Goal: Task Accomplishment & Management: Manage account settings

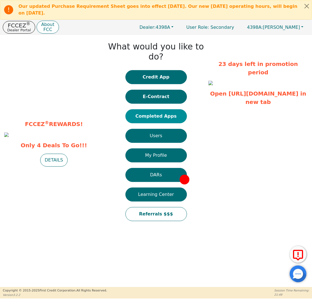
click at [171, 109] on button "Completed Apps" at bounding box center [155, 116] width 61 height 14
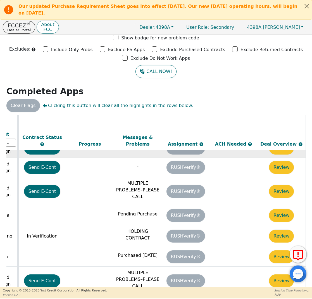
scroll to position [252, 313]
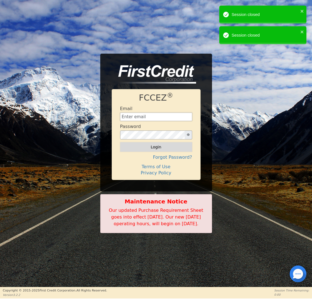
type input "[EMAIL_ADDRESS][DOMAIN_NAME]"
click at [151, 144] on button "Login" at bounding box center [156, 146] width 72 height 9
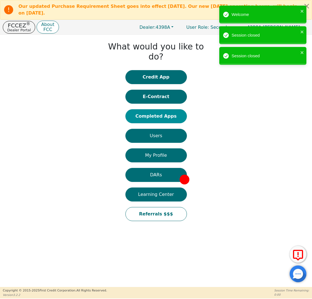
click at [158, 109] on button "Completed Apps" at bounding box center [155, 116] width 61 height 14
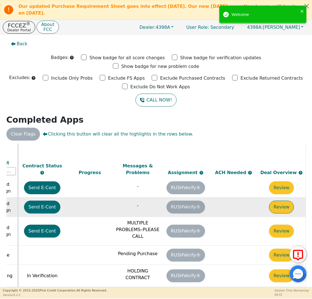
scroll to position [240, 313]
click at [277, 200] on button "Review" at bounding box center [281, 206] width 25 height 13
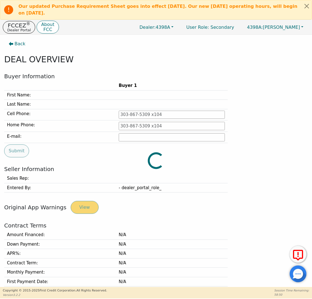
type input "[PHONE_NUMBER]"
type input "[PERSON_NAME][EMAIL_ADDRESS][PERSON_NAME][DOMAIN_NAME]"
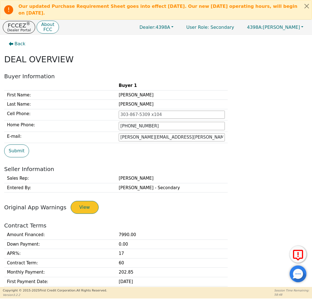
scroll to position [136, 0]
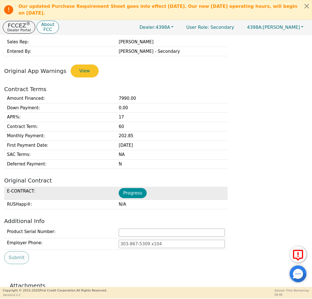
click at [134, 188] on button "Progress" at bounding box center [133, 193] width 28 height 10
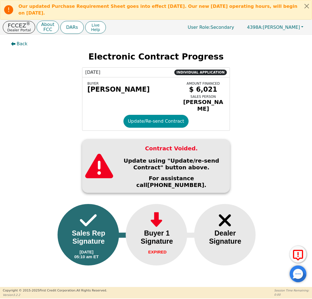
click at [142, 119] on button "Update/Re-send Contract" at bounding box center [155, 121] width 65 height 13
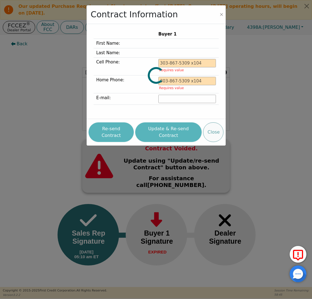
type input "[PHONE_NUMBER]"
type input "[PERSON_NAME][EMAIL_ADDRESS][PERSON_NAME][DOMAIN_NAME]"
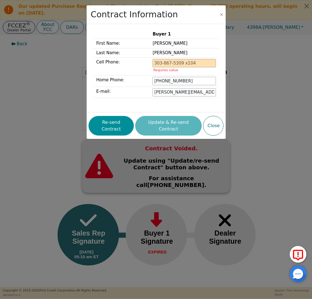
click at [117, 120] on button "Re-send Contract" at bounding box center [110, 126] width 45 height 20
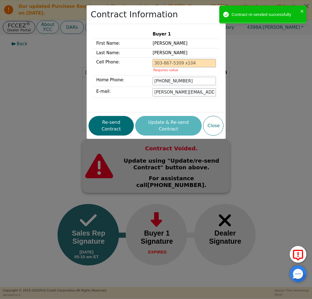
click at [86, 105] on div "Buyer 1 First Name: [PERSON_NAME] Last Name: [PERSON_NAME] Cell Phone: Requires…" at bounding box center [155, 68] width 139 height 88
click at [60, 86] on div "Contract Information Buyer 1 First Name: [PERSON_NAME] Last Name: [PERSON_NAME]…" at bounding box center [156, 149] width 312 height 299
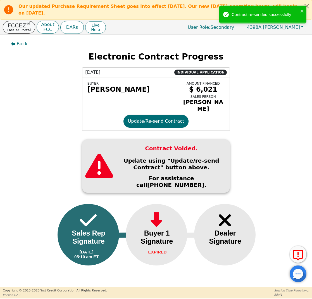
click at [17, 30] on p "Dealer Portal" at bounding box center [18, 30] width 23 height 4
